Goal: Transaction & Acquisition: Purchase product/service

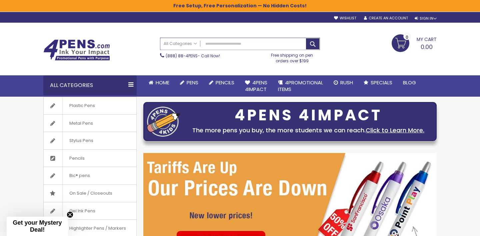
click at [239, 43] on input "Search" at bounding box center [239, 44] width 159 height 12
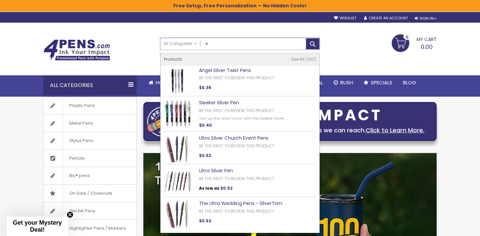
type input "*"
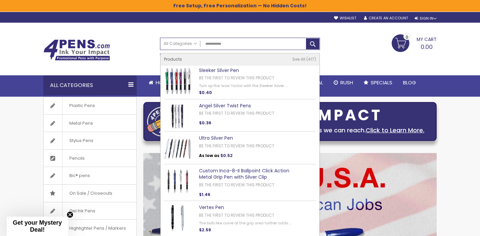
click at [225, 68] on link "Sleeker Silver Pen" at bounding box center [219, 70] width 40 height 7
type input "**********"
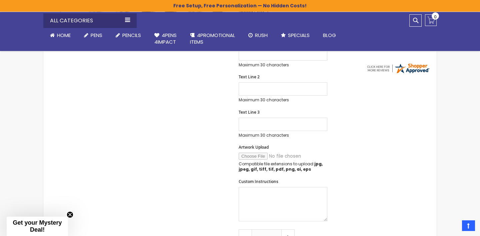
scroll to position [252, 0]
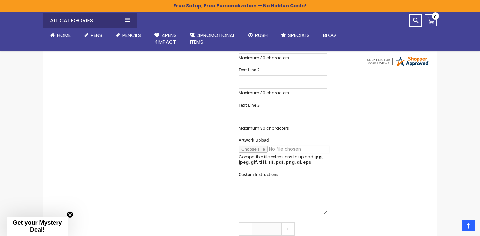
click at [258, 146] on input "Artwork Upload" at bounding box center [284, 149] width 91 height 7
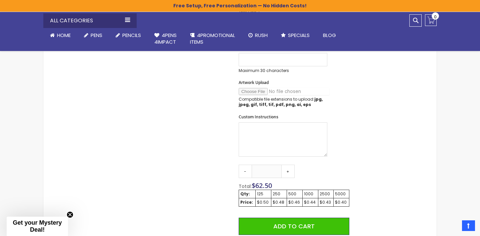
scroll to position [310, 0]
